Goal: Task Accomplishment & Management: Complete application form

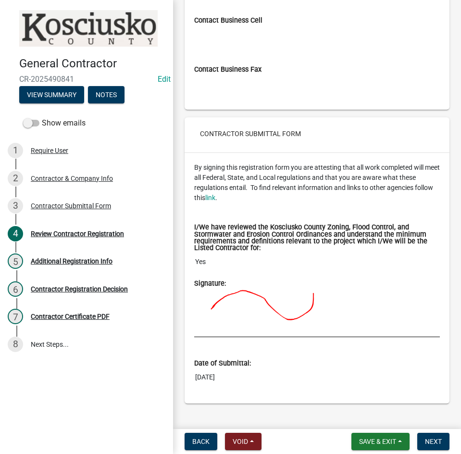
scroll to position [1223, 0]
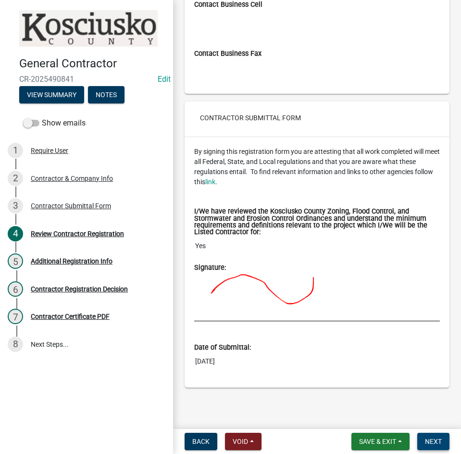
click at [441, 440] on span "Next" at bounding box center [433, 441] width 17 height 8
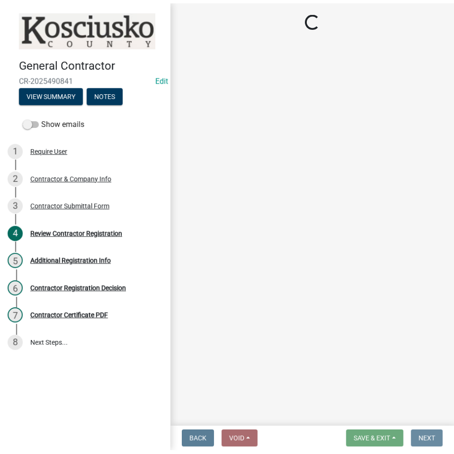
scroll to position [0, 0]
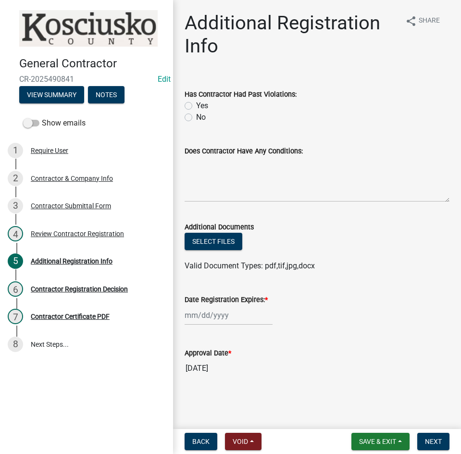
drag, startPoint x: 191, startPoint y: 117, endPoint x: 196, endPoint y: 119, distance: 5.2
click at [196, 117] on label "No" at bounding box center [201, 117] width 10 height 12
click at [196, 117] on input "No" at bounding box center [199, 114] width 6 height 6
radio input "true"
click at [216, 320] on div at bounding box center [228, 315] width 88 height 20
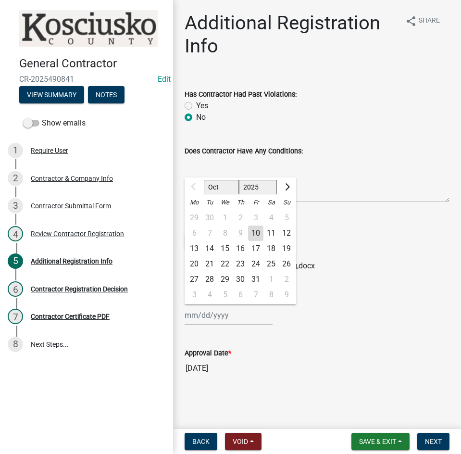
click at [257, 186] on select "2025 2026 2027 2028 2029 2030 2031 2032 2033 2034 2035 2036 2037 2038 2039 2040…" at bounding box center [258, 187] width 38 height 14
select select "2026"
click at [239, 180] on select "2025 2026 2027 2028 2029 2030 2031 2032 2033 2034 2035 2036 2037 2038 2039 2040…" at bounding box center [258, 187] width 38 height 14
click at [270, 233] on div "10" at bounding box center [270, 232] width 15 height 15
type input "[DATE]"
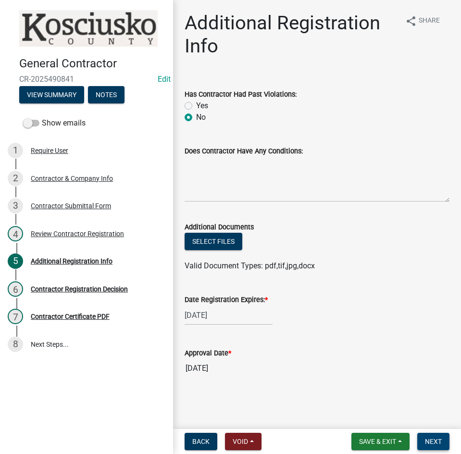
click at [423, 442] on button "Next" at bounding box center [433, 440] width 32 height 17
drag, startPoint x: 430, startPoint y: 443, endPoint x: 430, endPoint y: 431, distance: 12.0
click at [430, 437] on span "Next" at bounding box center [433, 441] width 17 height 8
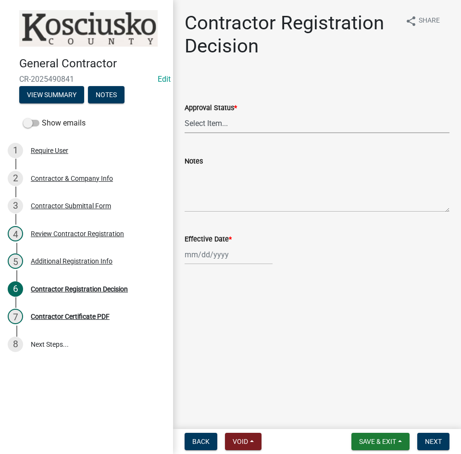
click at [272, 125] on select "Select Item... Approved Denied" at bounding box center [316, 123] width 265 height 20
click at [184, 113] on select "Select Item... Approved Denied" at bounding box center [316, 123] width 265 height 20
select select "8e4351d7-4ebf-4714-a7c9-c8187f00e083"
click at [242, 249] on div at bounding box center [228, 255] width 88 height 20
select select "10"
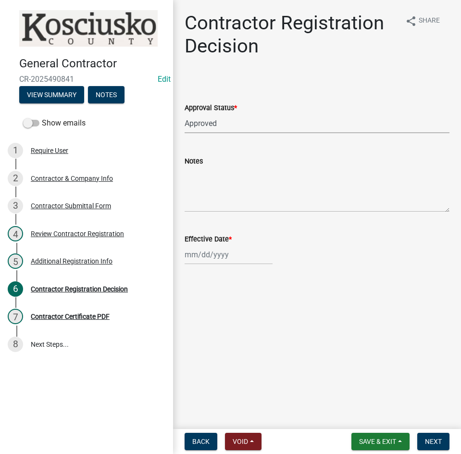
select select "2025"
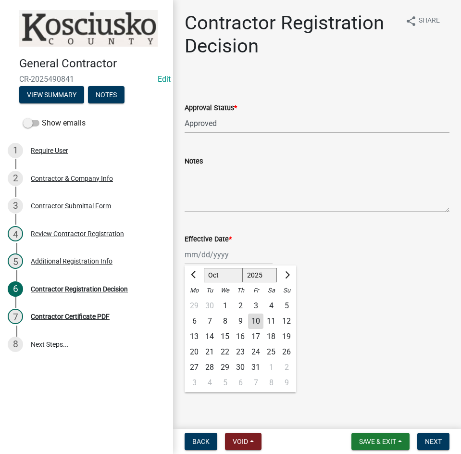
click at [254, 321] on div "10" at bounding box center [255, 320] width 15 height 15
type input "[DATE]"
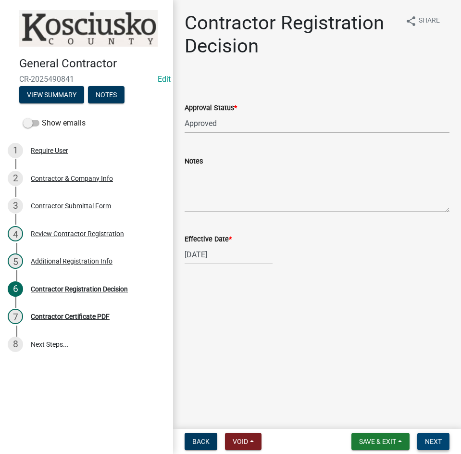
click at [424, 441] on button "Next" at bounding box center [433, 440] width 32 height 17
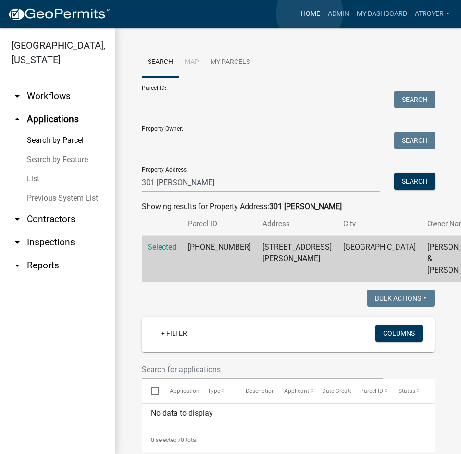
click at [309, 13] on link "Home" at bounding box center [310, 14] width 27 height 18
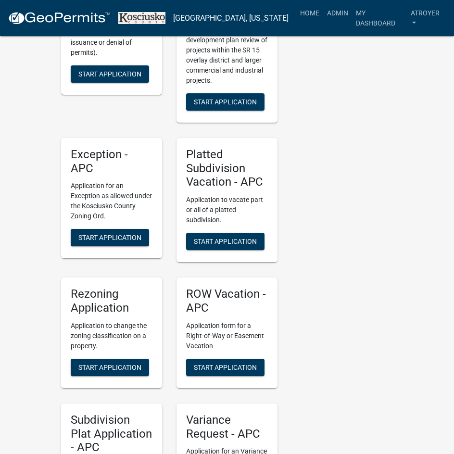
scroll to position [1970, 0]
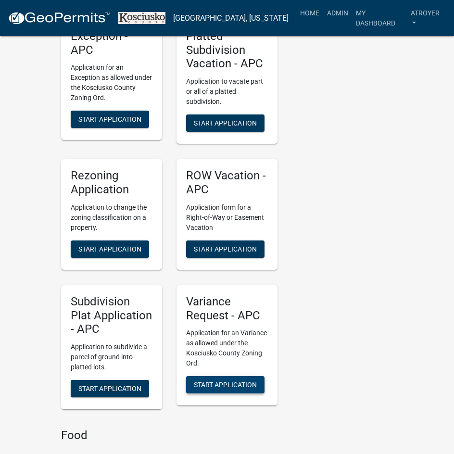
click at [217, 381] on span "Start Application" at bounding box center [225, 385] width 63 height 8
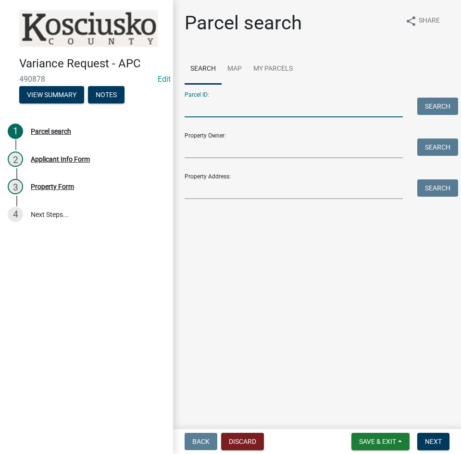
click at [302, 111] on input "Parcel ID:" at bounding box center [293, 108] width 218 height 20
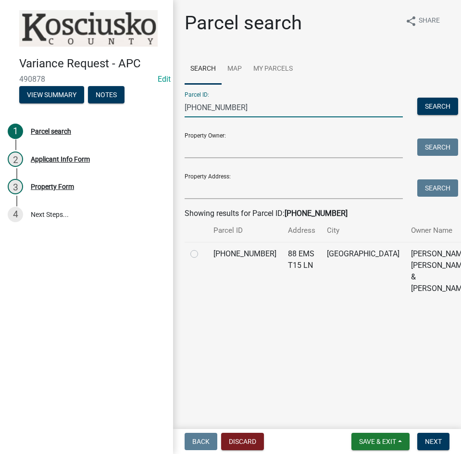
type input "005-072-034"
click at [202, 248] on label at bounding box center [202, 248] width 0 height 0
click at [202, 254] on input "radio" at bounding box center [205, 251] width 6 height 6
radio input "true"
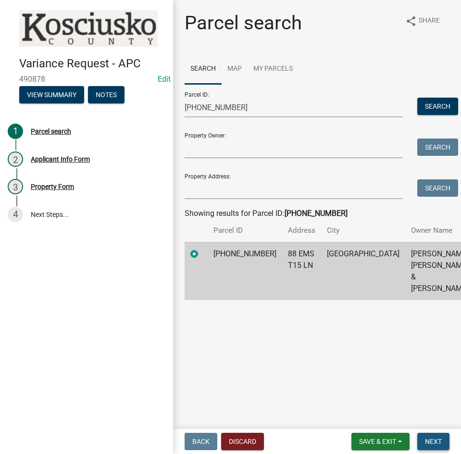
click at [427, 438] on span "Next" at bounding box center [433, 441] width 17 height 8
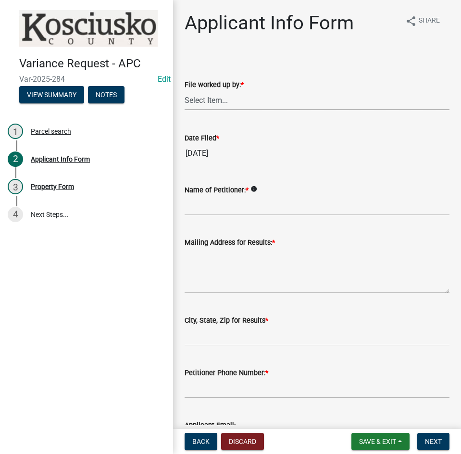
click at [251, 100] on select "Select Item... MMS LT AT CS Vacant Vacant" at bounding box center [316, 100] width 265 height 20
click at [184, 90] on select "Select Item... MMS LT AT CS Vacant Vacant" at bounding box center [316, 100] width 265 height 20
select select "d95389f4-ab5a-4603-9826-29cf73316391"
click at [236, 206] on input "Name of Petitioner: *" at bounding box center [316, 206] width 265 height 20
type input "j"
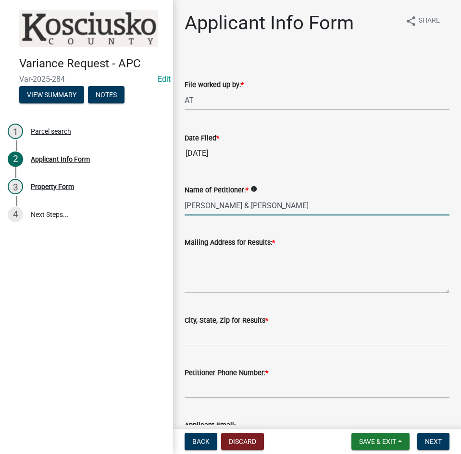
type input "John & Sherri Durham"
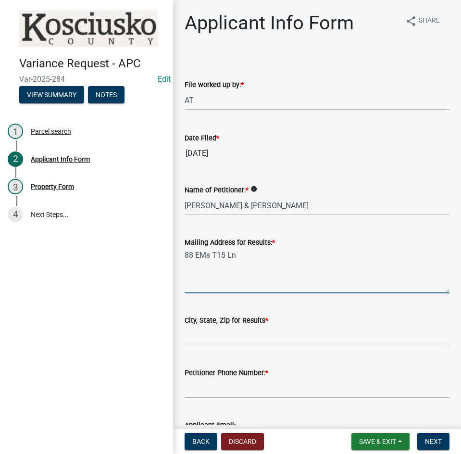
type textarea "88 EMs T15 Ln"
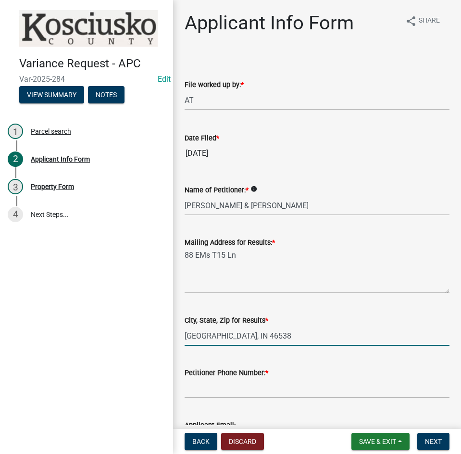
type input "Leesburg, IN 46538"
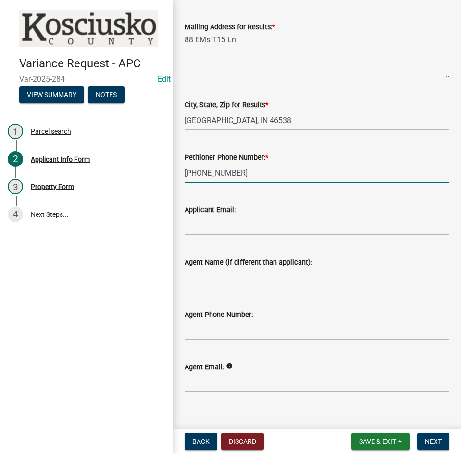
scroll to position [228, 0]
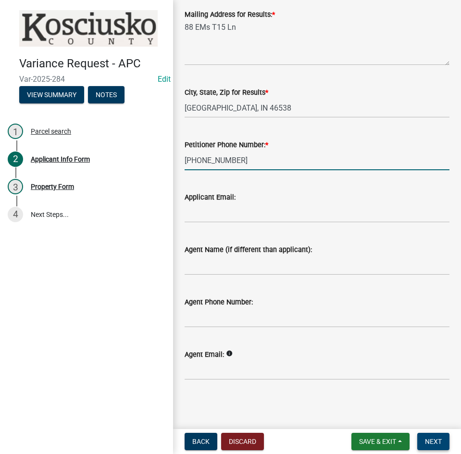
type input "574-268-8952"
click at [434, 442] on span "Next" at bounding box center [433, 441] width 17 height 8
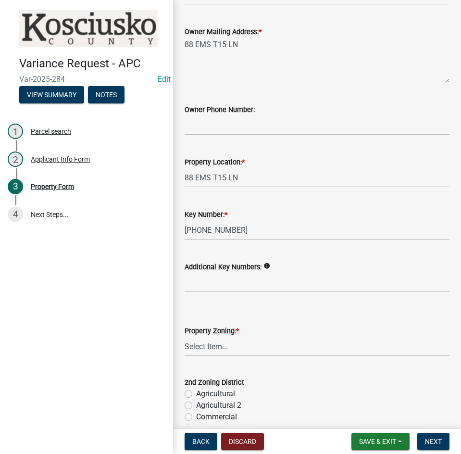
scroll to position [144, 0]
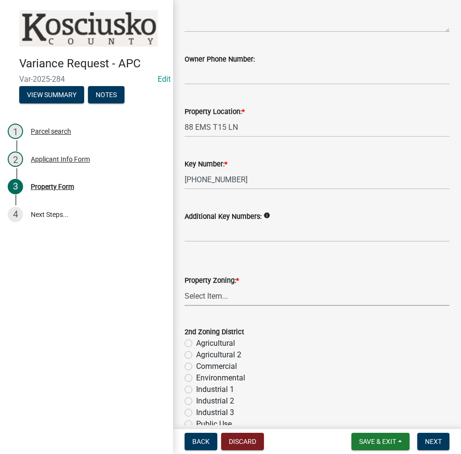
click at [261, 295] on select "Select Item... Agricultural Agricultural 2 Commercial Environmental Industrial …" at bounding box center [316, 296] width 265 height 20
click at [184, 286] on select "Select Item... Agricultural Agricultural 2 Commercial Environmental Industrial …" at bounding box center [316, 296] width 265 height 20
select select "1146270b-2111-4e23-bf7f-74ce85cf7041"
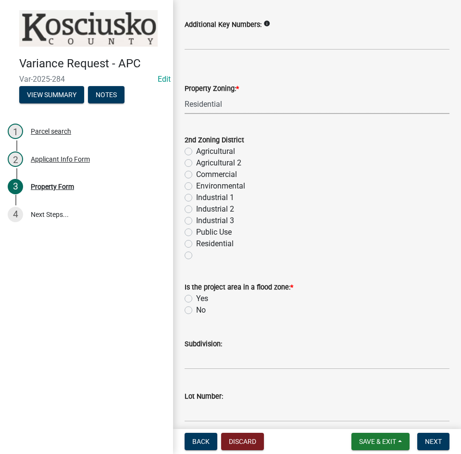
scroll to position [336, 0]
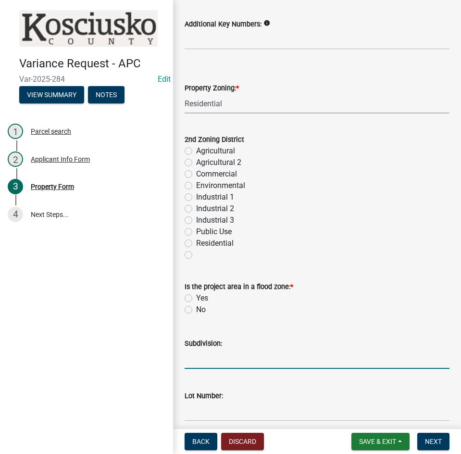
click at [245, 362] on input "Subdivision:" at bounding box center [316, 359] width 265 height 20
type input "n"
type input "Neibert Park Popenfoose Add"
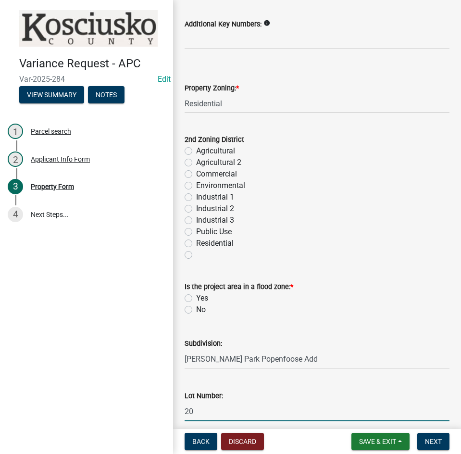
scroll to position [577, 0]
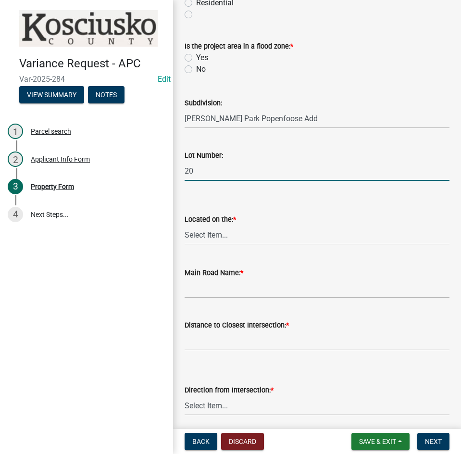
type input "20"
click at [248, 236] on select "Select Item... North Northeast Northwest South Southeast Southwest West East" at bounding box center [316, 235] width 265 height 20
click at [184, 225] on select "Select Item... North Northeast Northwest South Southeast Southwest West East" at bounding box center [316, 235] width 265 height 20
select select "a970d481-4b24-4397-adea-9fa616519827"
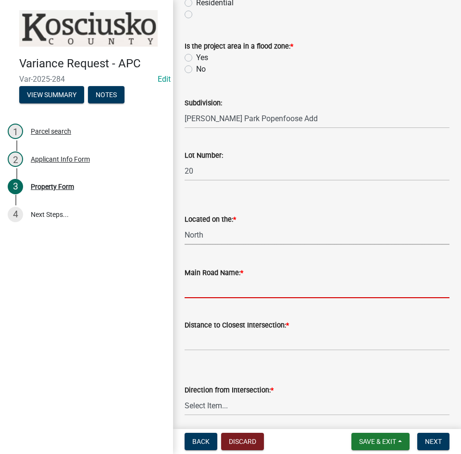
click at [239, 293] on input "Main Road Name: *" at bounding box center [316, 288] width 265 height 20
type input "EMS T15 Ln"
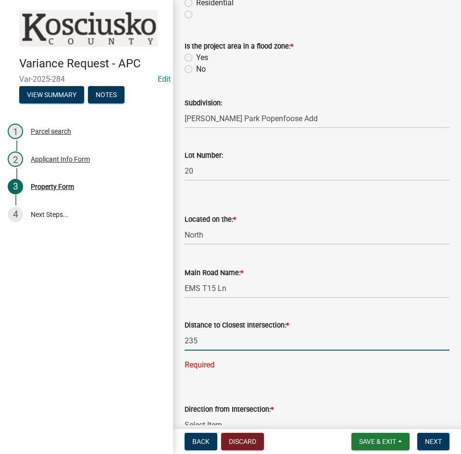
type input "235"
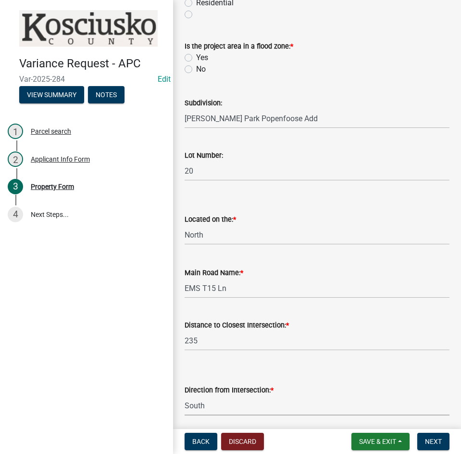
select select "8c3b6099-7925-4df4-a459-01e50184b84c"
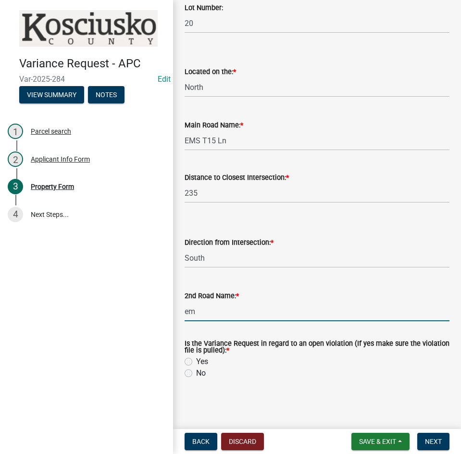
type input "e"
type input "EMS T17 Ln"
click at [196, 371] on label "No" at bounding box center [201, 373] width 10 height 12
click at [196, 371] on input "No" at bounding box center [199, 370] width 6 height 6
radio input "true"
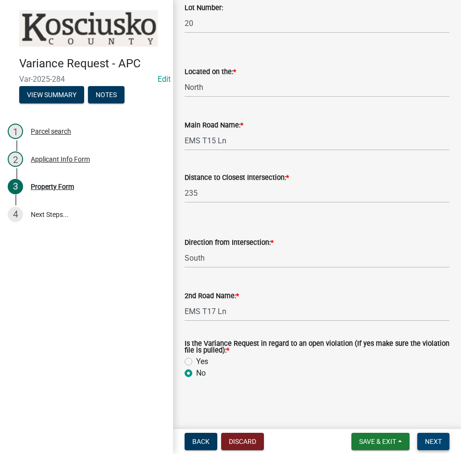
click at [439, 440] on span "Next" at bounding box center [433, 441] width 17 height 8
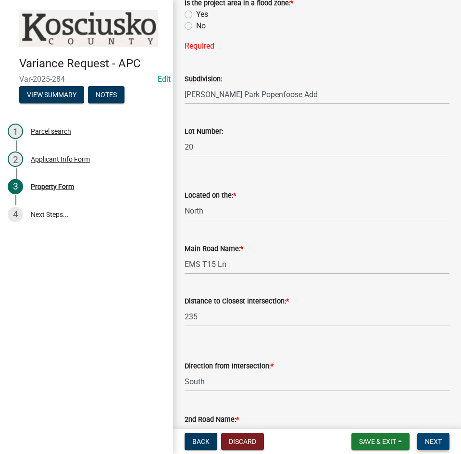
scroll to position [504, 0]
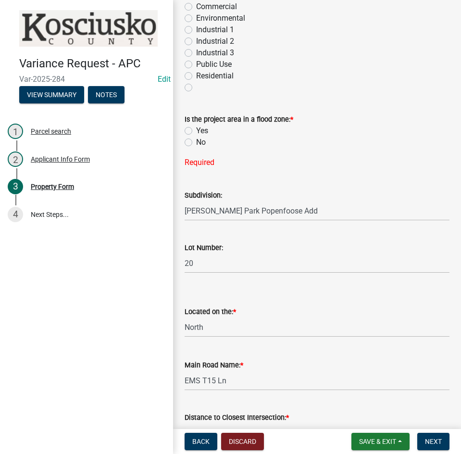
click at [196, 141] on label "No" at bounding box center [201, 142] width 10 height 12
click at [196, 141] on input "No" at bounding box center [199, 139] width 6 height 6
radio input "true"
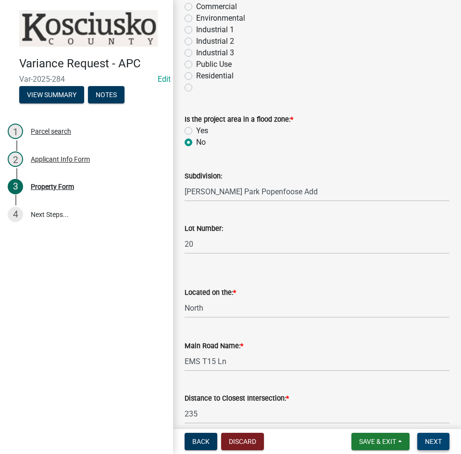
click at [433, 442] on span "Next" at bounding box center [433, 441] width 17 height 8
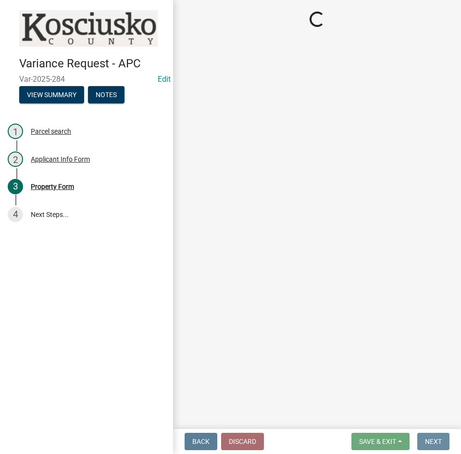
scroll to position [0, 0]
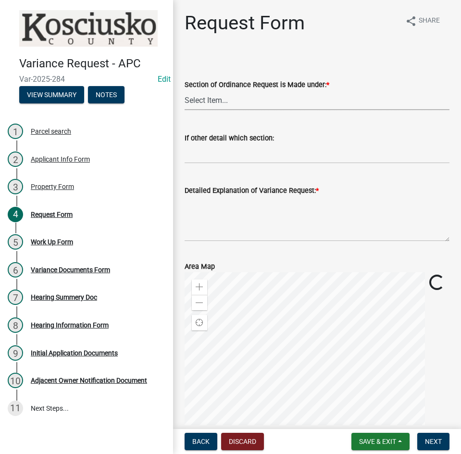
click at [223, 97] on select "Select Item... 2.10 I1 Criteria 2.11 I2 Criteria I3 Criteria 2.15 Lot and Yard …" at bounding box center [316, 100] width 265 height 20
click at [184, 90] on select "Select Item... 2.10 I1 Criteria 2.11 I2 Criteria I3 Criteria 2.15 Lot and Yard …" at bounding box center [316, 100] width 265 height 20
select select "77eb12f8-2a64-4a31-bfec-9b00716b2165"
click at [233, 228] on textarea "Detailed Explanation of Variance Request: *" at bounding box center [316, 218] width 265 height 45
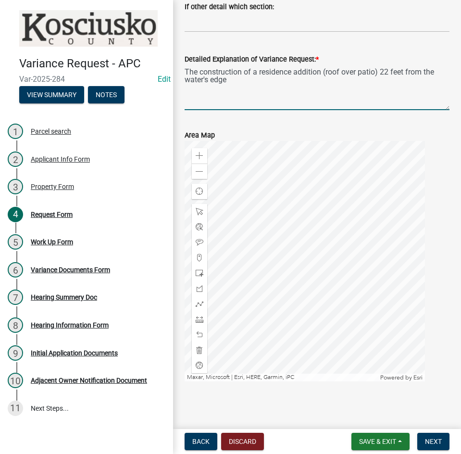
scroll to position [134, 0]
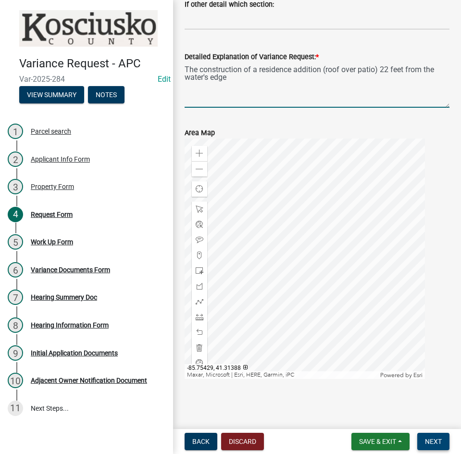
type textarea "The construction of a residence addition (roof over patio) 22 feet from the wat…"
click at [437, 443] on span "Next" at bounding box center [433, 441] width 17 height 8
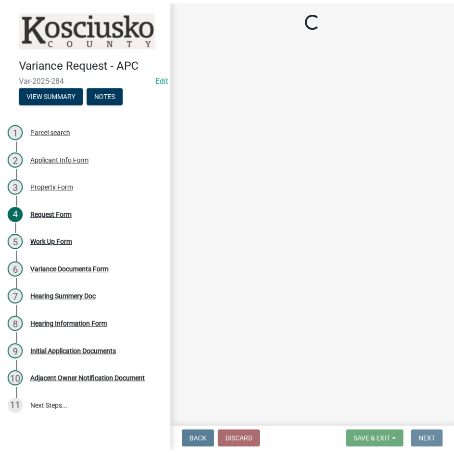
scroll to position [0, 0]
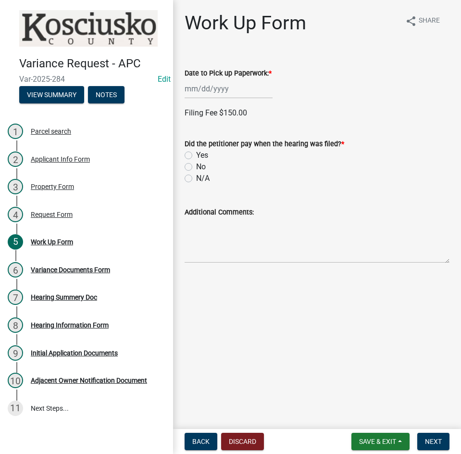
click at [184, 90] on div "Date to Pick up Paperwork: *" at bounding box center [316, 76] width 279 height 45
click at [216, 95] on div at bounding box center [228, 89] width 88 height 20
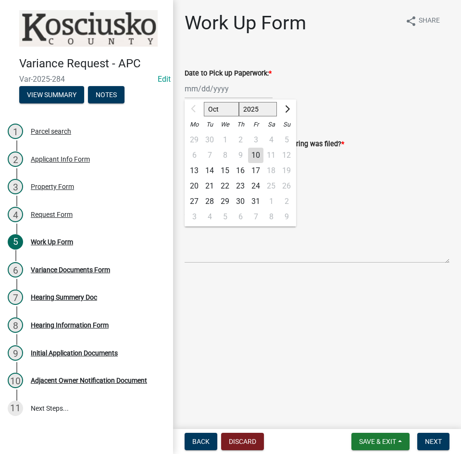
click at [194, 183] on div "20" at bounding box center [193, 185] width 15 height 15
type input "10/20/2025"
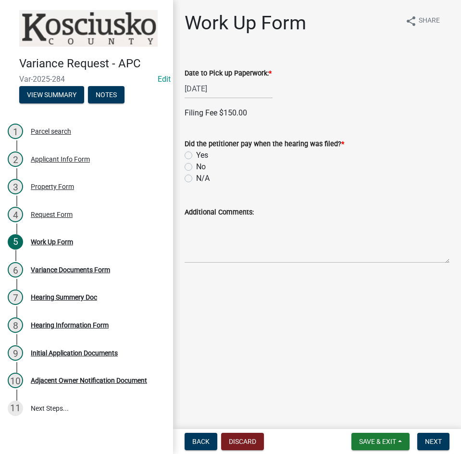
click at [196, 156] on label "Yes" at bounding box center [202, 155] width 12 height 12
click at [196, 156] on input "Yes" at bounding box center [199, 152] width 6 height 6
radio input "true"
click at [196, 242] on label "Check" at bounding box center [206, 245] width 21 height 12
click at [196, 242] on input "Check" at bounding box center [199, 242] width 6 height 6
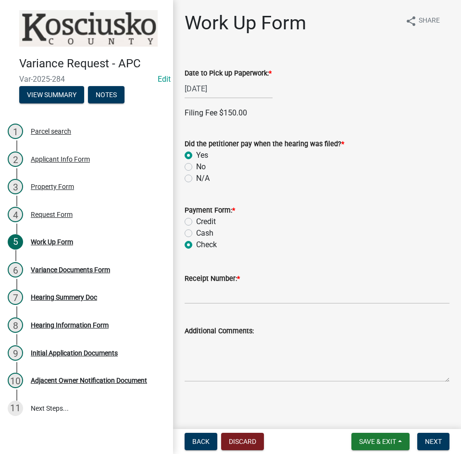
radio input "true"
click at [233, 289] on input "Receipt Number: *" at bounding box center [316, 294] width 265 height 20
type input "023636"
click at [423, 439] on button "Next" at bounding box center [433, 440] width 32 height 17
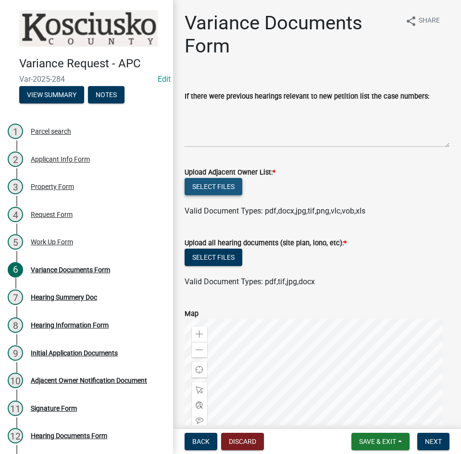
click at [218, 187] on button "Select files" at bounding box center [213, 186] width 58 height 17
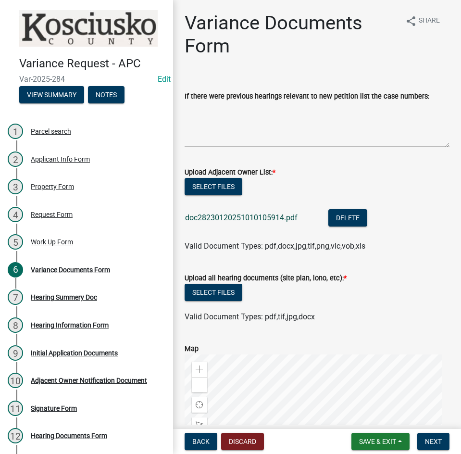
click at [231, 219] on link "doc28230120251010105914.pdf" at bounding box center [241, 217] width 112 height 9
click at [215, 289] on button "Select files" at bounding box center [213, 291] width 58 height 17
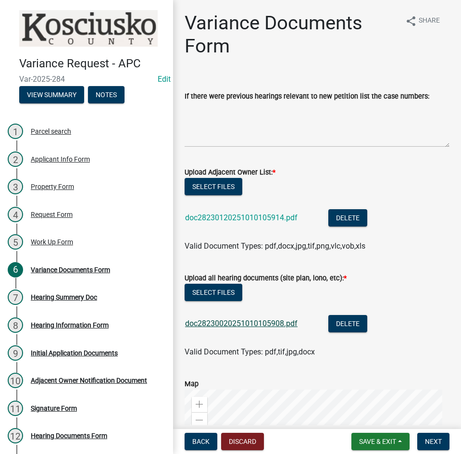
click at [224, 325] on link "doc28230020251010105908.pdf" at bounding box center [241, 323] width 112 height 9
click at [212, 182] on button "Select files" at bounding box center [213, 186] width 58 height 17
click at [433, 442] on span "Next" at bounding box center [433, 441] width 17 height 8
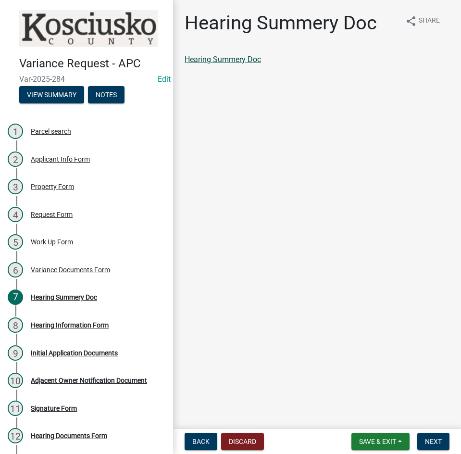
click at [217, 58] on link "Hearing Summery Doc" at bounding box center [222, 59] width 76 height 9
click at [424, 442] on button "Next" at bounding box center [433, 440] width 32 height 17
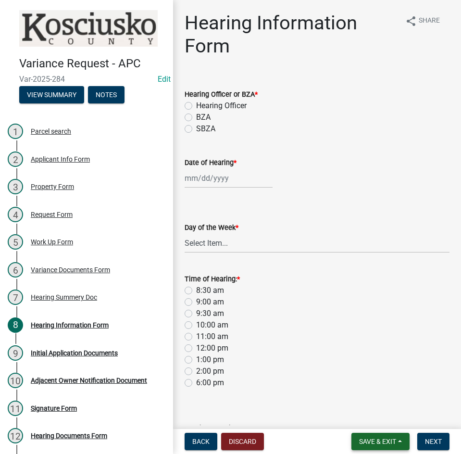
click at [382, 440] on span "Save & Exit" at bounding box center [377, 441] width 37 height 8
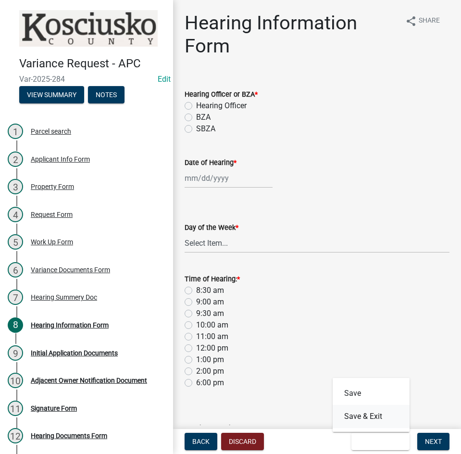
click at [374, 412] on button "Save & Exit" at bounding box center [370, 416] width 77 height 23
